Goal: Find specific page/section: Find specific page/section

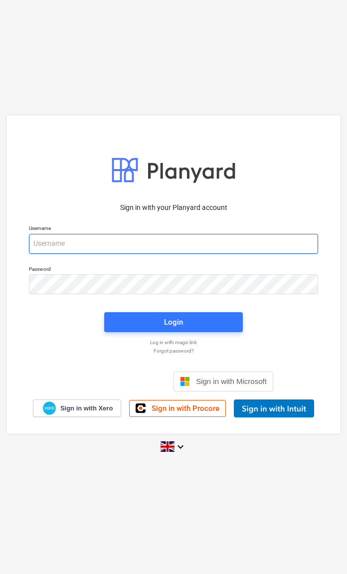
click at [63, 247] on input "email" at bounding box center [173, 244] width 289 height 20
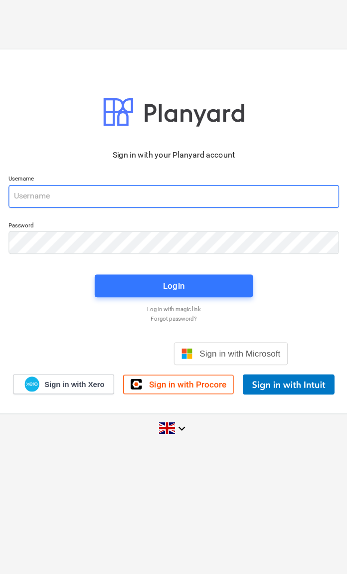
type input "[EMAIL_ADDRESS][DOMAIN_NAME]"
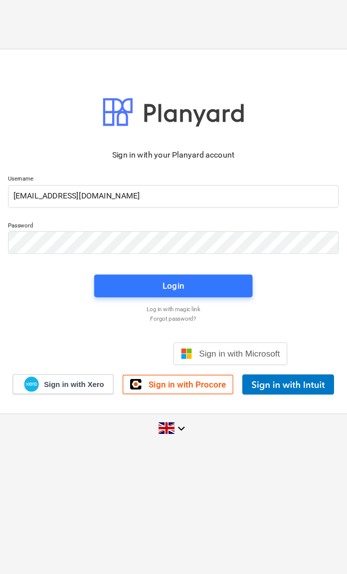
click at [198, 316] on span "Login" at bounding box center [173, 322] width 115 height 13
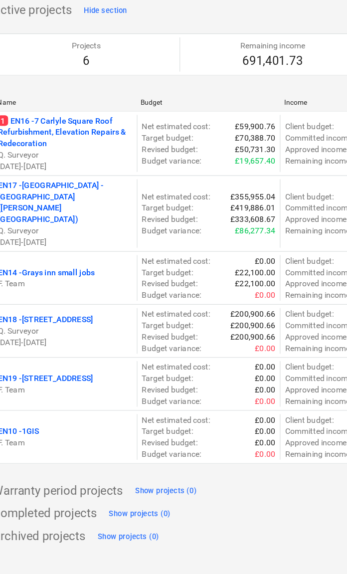
click at [235, 493] on div "Warranty period projects Show projects (0)" at bounding box center [341, 501] width 652 height 16
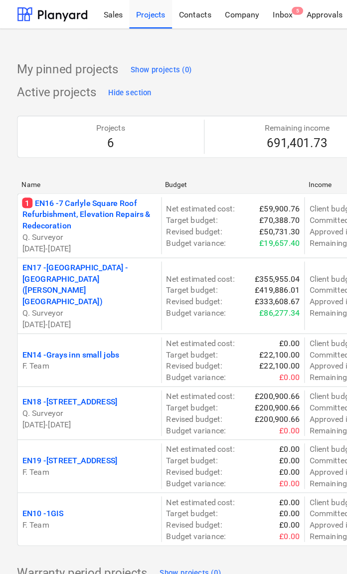
click at [79, 178] on p "1 EN16 - 7 Carlyle Square Roof Refurbishment, Elevation Repairs & Redecoration" at bounding box center [78, 187] width 118 height 30
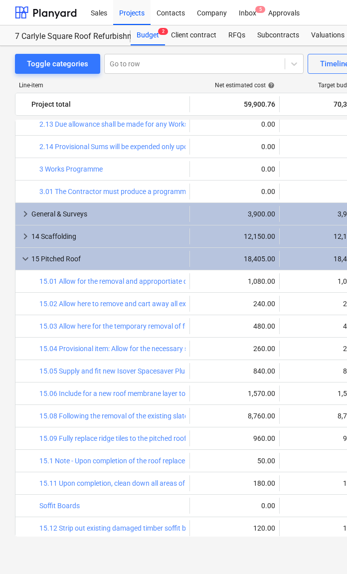
scroll to position [699, 0]
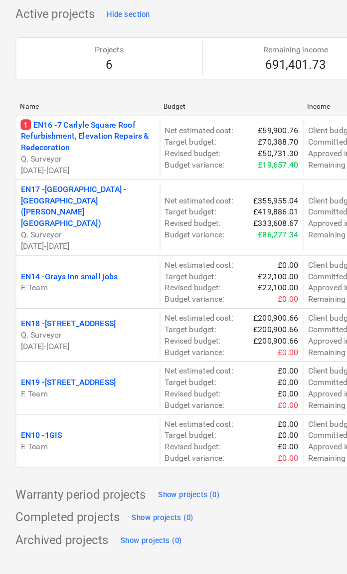
click at [83, 346] on p "EN18 - [STREET_ADDRESS]" at bounding box center [60, 351] width 83 height 10
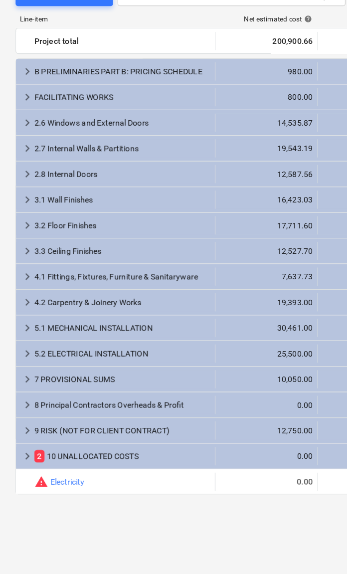
click at [29, 462] on span "keyboard_arrow_right" at bounding box center [25, 468] width 12 height 12
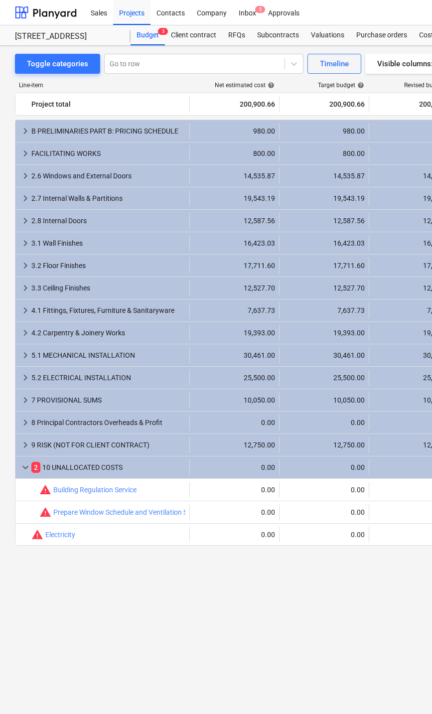
click at [30, 440] on span "keyboard_arrow_right" at bounding box center [25, 445] width 12 height 12
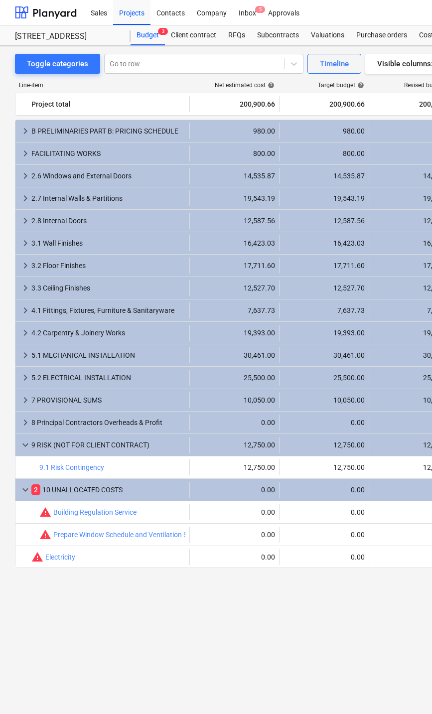
click at [48, 447] on div "9 RISK (NOT FOR CLIENT CONTRACT)" at bounding box center [108, 445] width 154 height 16
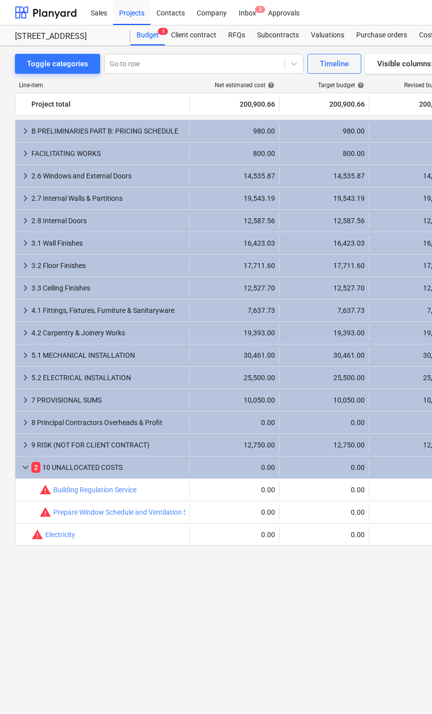
click at [36, 441] on div "9 RISK (NOT FOR CLIENT CONTRACT)" at bounding box center [108, 445] width 154 height 16
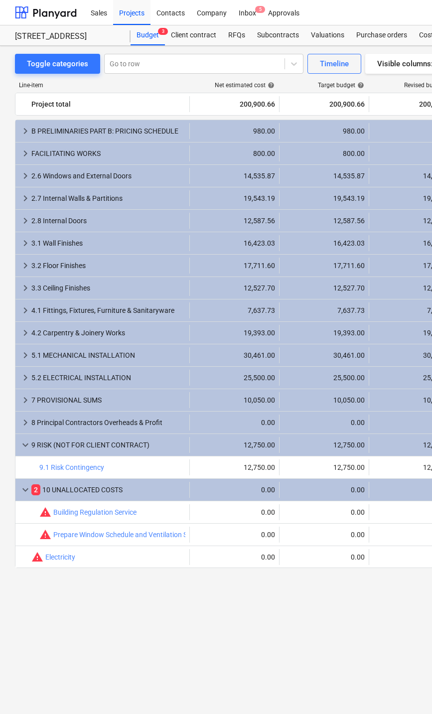
click at [44, 443] on div "9 RISK (NOT FOR CLIENT CONTRACT)" at bounding box center [108, 445] width 154 height 16
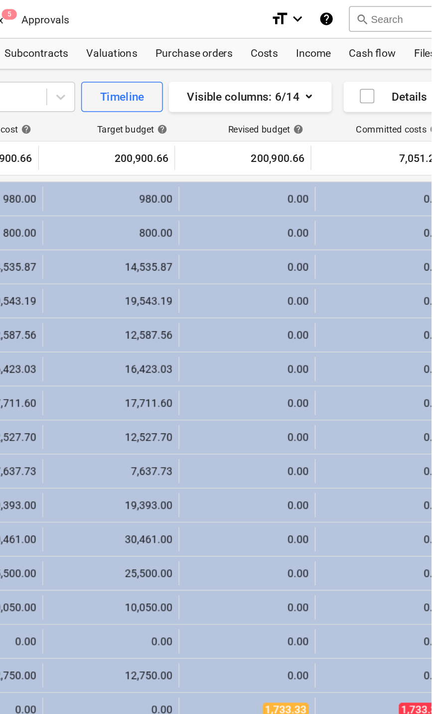
scroll to position [0, 107]
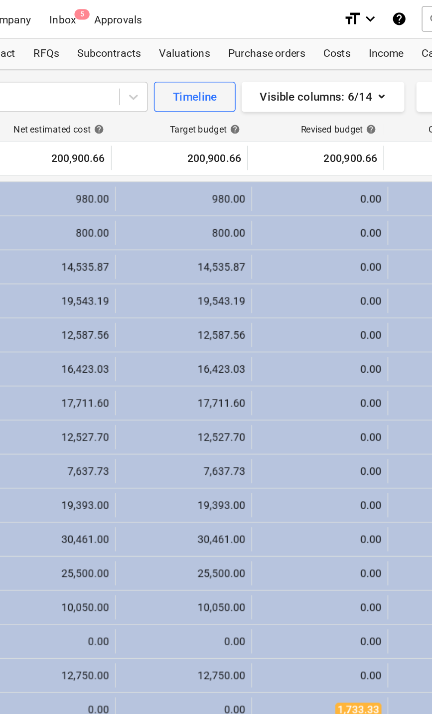
click at [63, 80] on div "Line-item Net estimated cost help Target budget help Revised budget help Commit…" at bounding box center [234, 382] width 652 height 616
click at [159, 89] on span "help" at bounding box center [163, 85] width 9 height 7
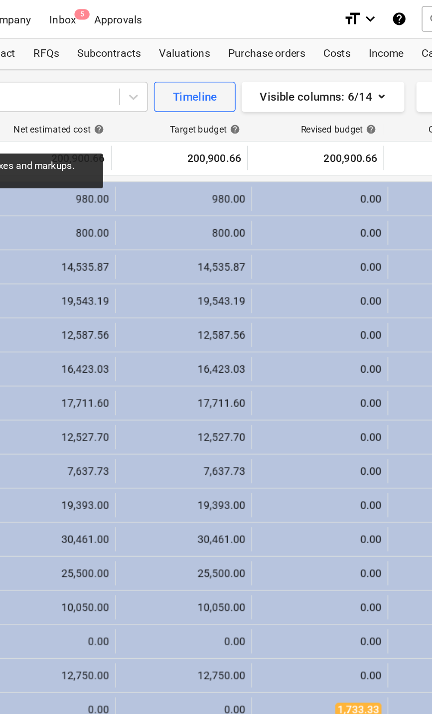
click at [159, 88] on span "help" at bounding box center [163, 85] width 9 height 7
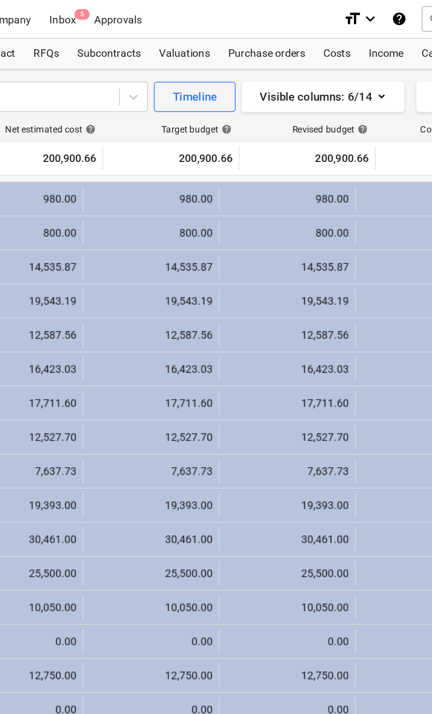
scroll to position [0, 18]
click at [154, 84] on span "help" at bounding box center [158, 85] width 9 height 7
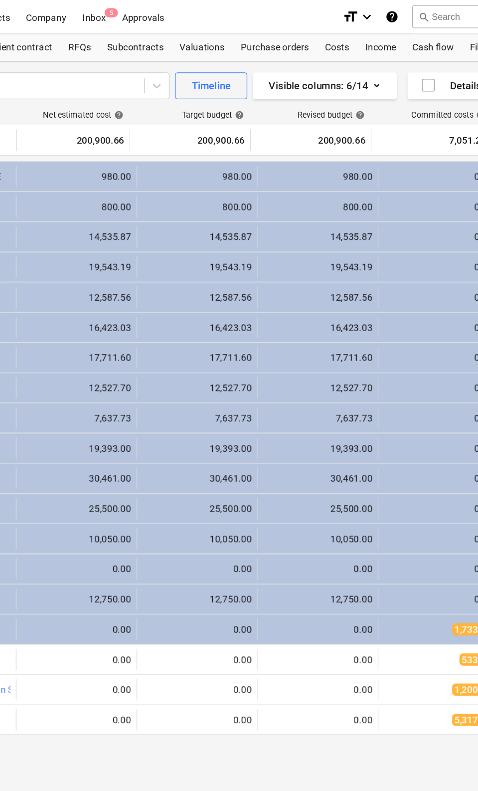
scroll to position [0, 133]
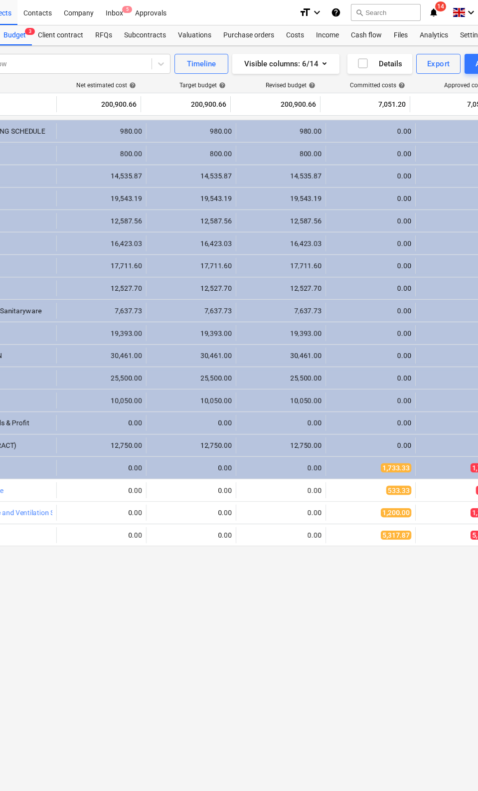
click at [146, 80] on div "Line-item Net estimated cost help Target budget help Revised budget help Commit…" at bounding box center [208, 419] width 652 height 691
click at [128, 83] on span "help" at bounding box center [131, 85] width 9 height 7
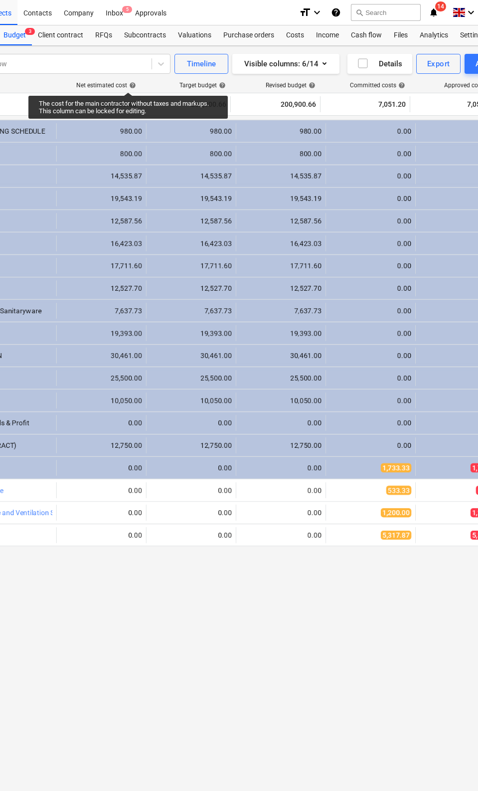
click at [268, 573] on div "keyboard_arrow_right B PRELIMINARIES PART B: PRICING SCHEDULE 980.00 980.00 980…" at bounding box center [208, 437] width 652 height 634
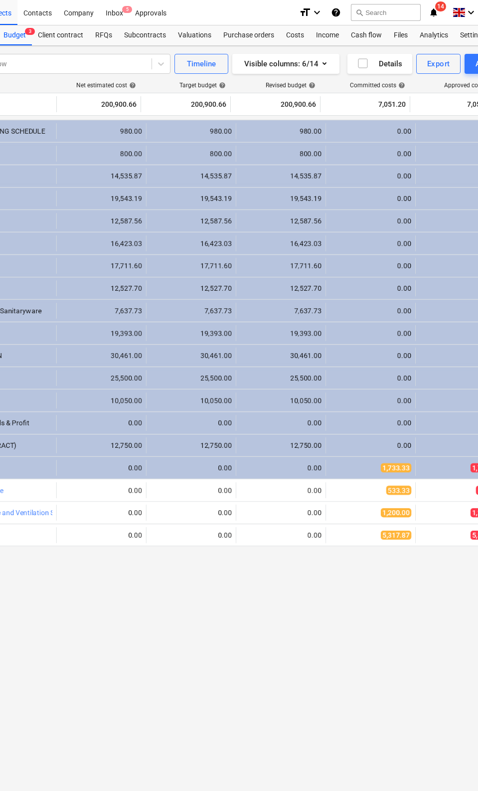
click at [218, 86] on span "help" at bounding box center [221, 85] width 9 height 7
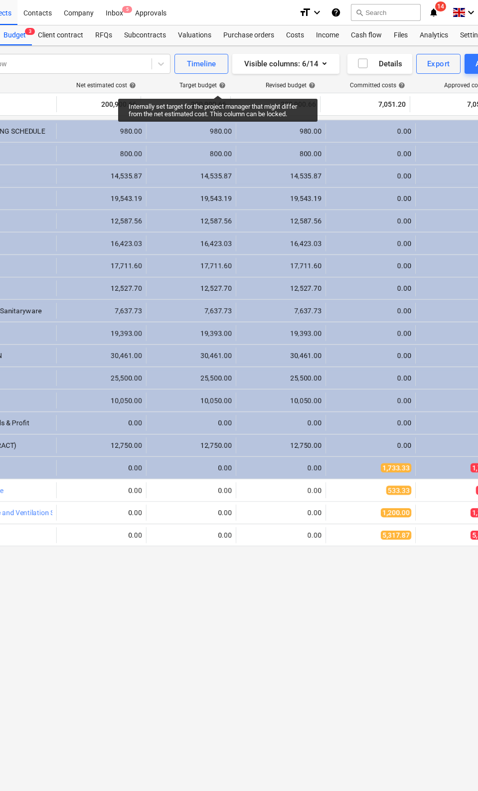
click at [223, 86] on span "help" at bounding box center [221, 85] width 9 height 7
click at [291, 573] on div "keyboard_arrow_right B PRELIMINARIES PART B: PRICING SCHEDULE 980.00 980.00 980…" at bounding box center [208, 437] width 652 height 634
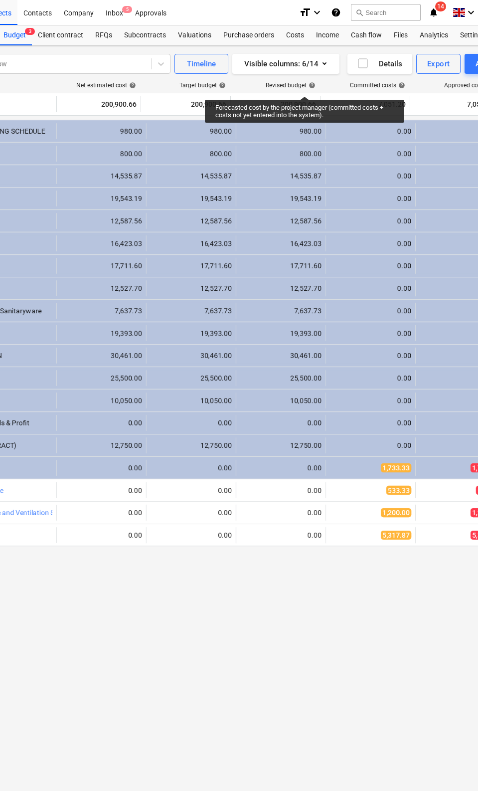
click at [305, 87] on div "Revised budget help" at bounding box center [291, 85] width 50 height 7
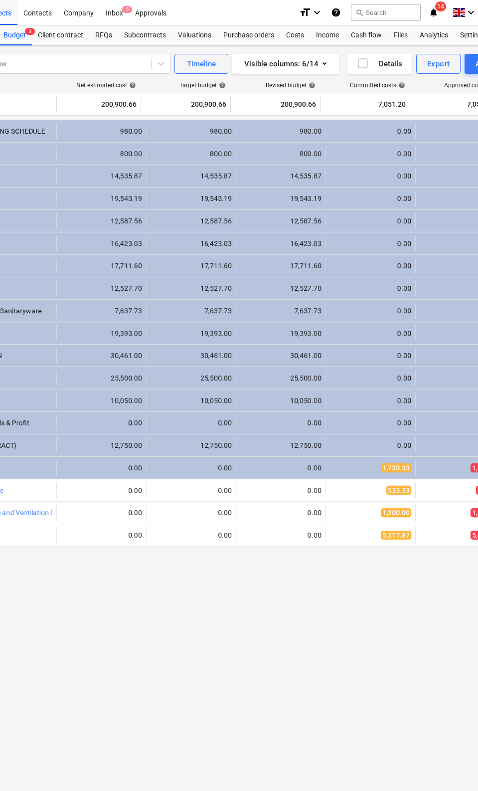
click at [310, 573] on div "keyboard_arrow_right B PRELIMINARIES PART B: PRICING SCHEDULE 980.00 980.00 980…" at bounding box center [208, 437] width 652 height 634
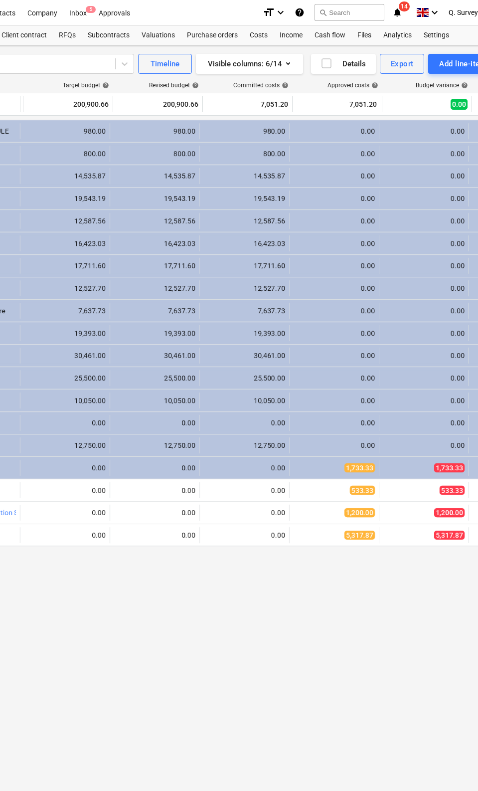
scroll to position [0, 169]
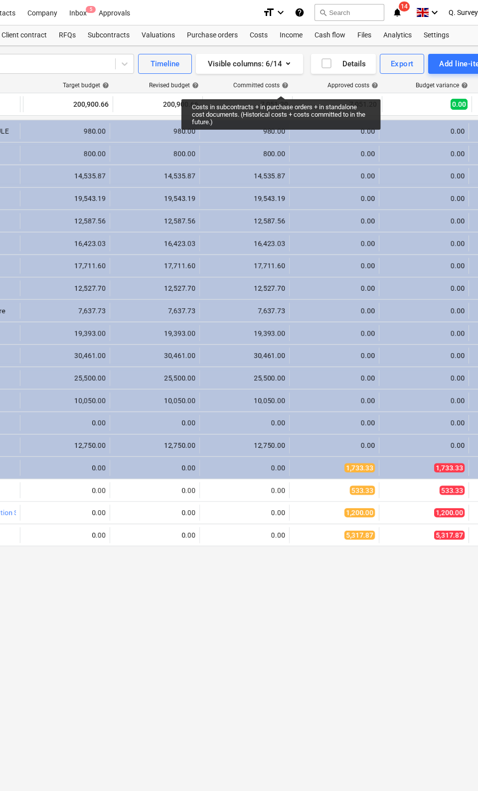
click at [281, 87] on span "help" at bounding box center [284, 85] width 9 height 7
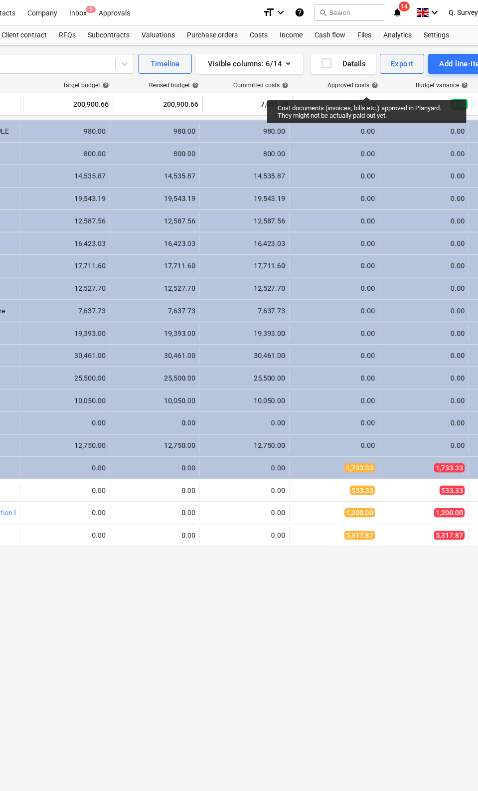
click at [346, 88] on div "Approved costs help" at bounding box center [352, 85] width 51 height 7
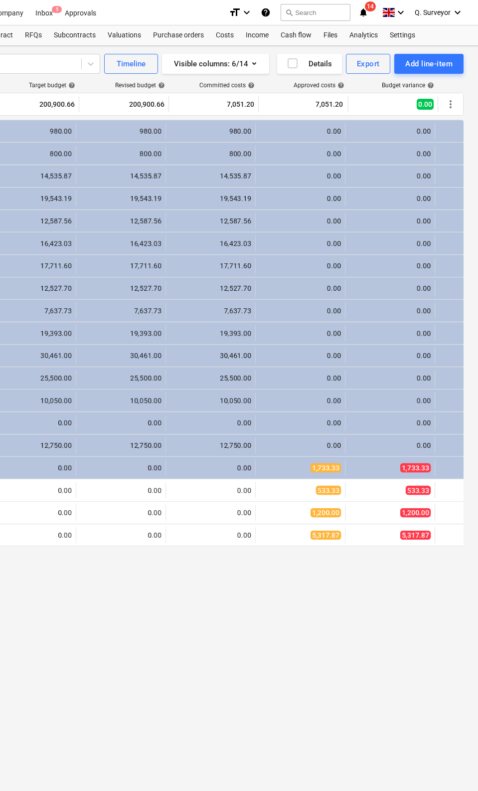
click at [346, 81] on div "Line-item Net estimated cost help Target budget help Revised budget help Commit…" at bounding box center [138, 419] width 652 height 691
click at [346, 85] on div "Budget variance help" at bounding box center [408, 85] width 52 height 7
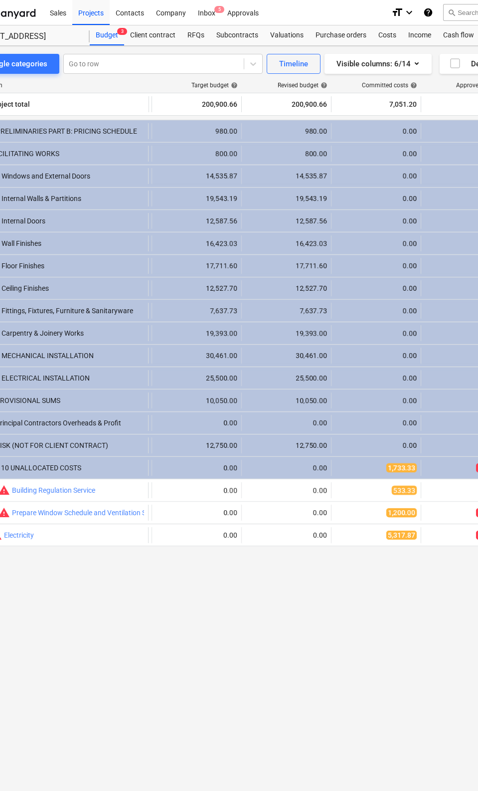
scroll to position [0, 87]
click at [232, 39] on div "Subcontracts" at bounding box center [237, 35] width 54 height 20
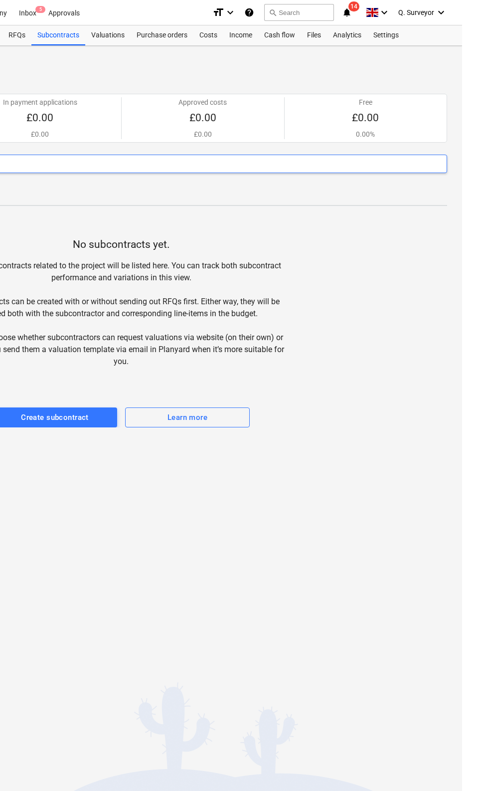
scroll to position [0, 203]
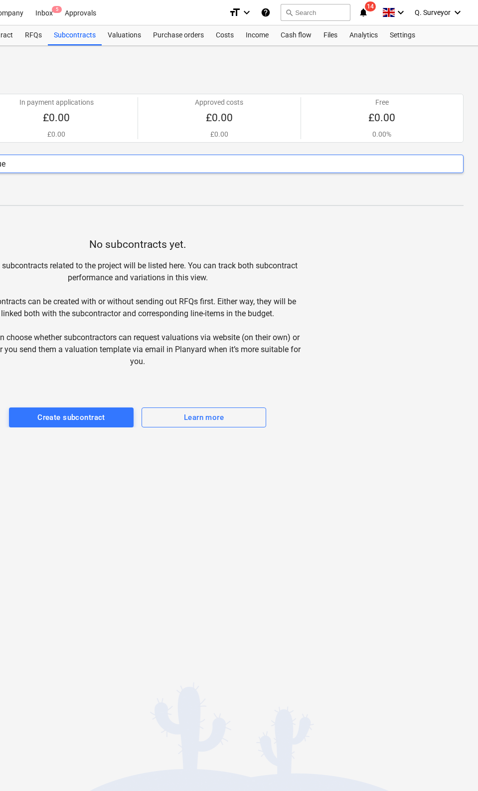
click at [346, 43] on div "Analytics" at bounding box center [363, 35] width 40 height 20
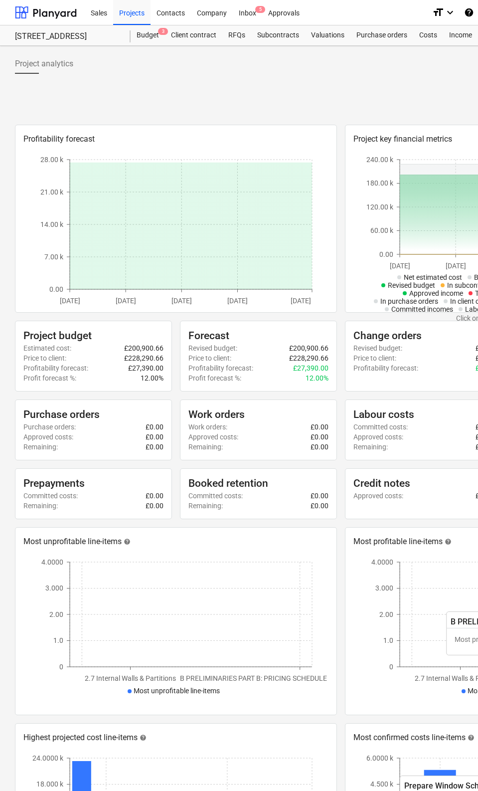
click at [245, 19] on div "Inbox 5" at bounding box center [247, 12] width 29 height 25
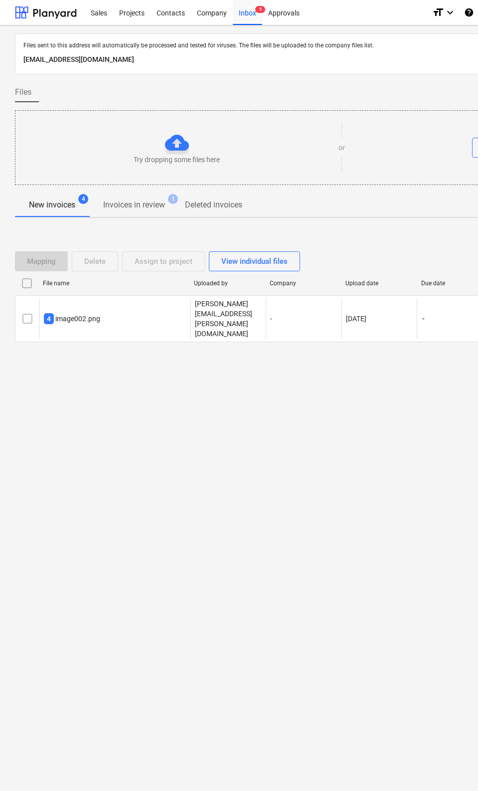
click at [269, 11] on div "Approvals" at bounding box center [283, 12] width 43 height 25
